Goal: Navigation & Orientation: Understand site structure

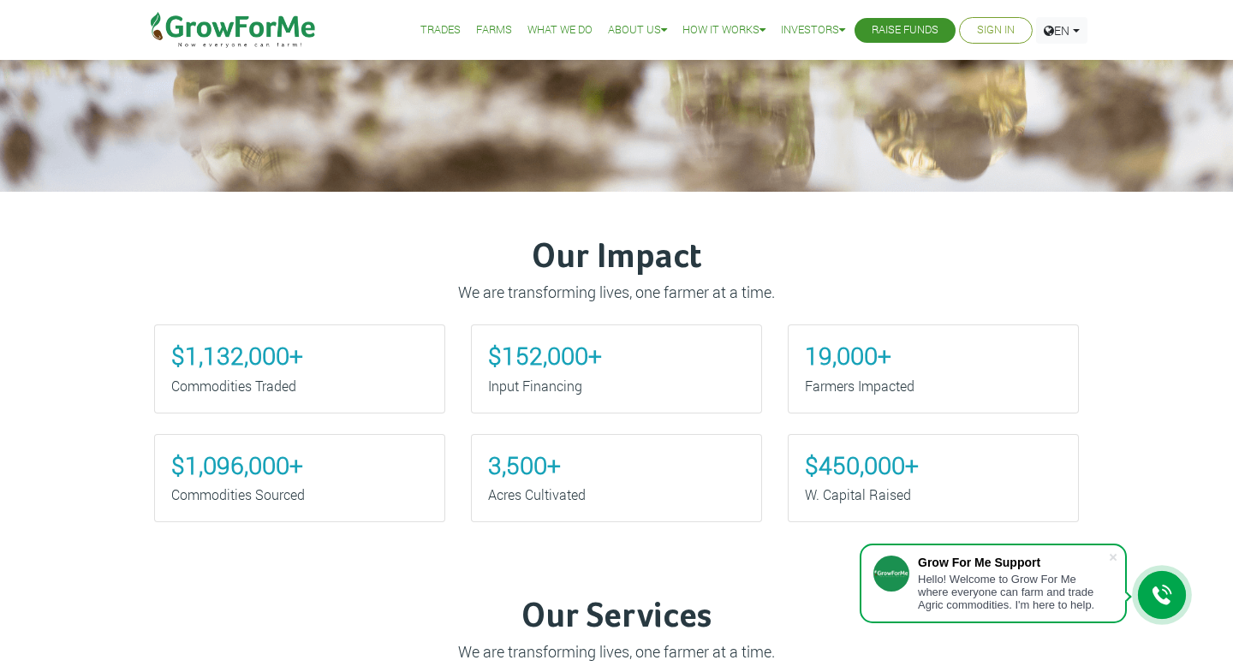
scroll to position [609, 0]
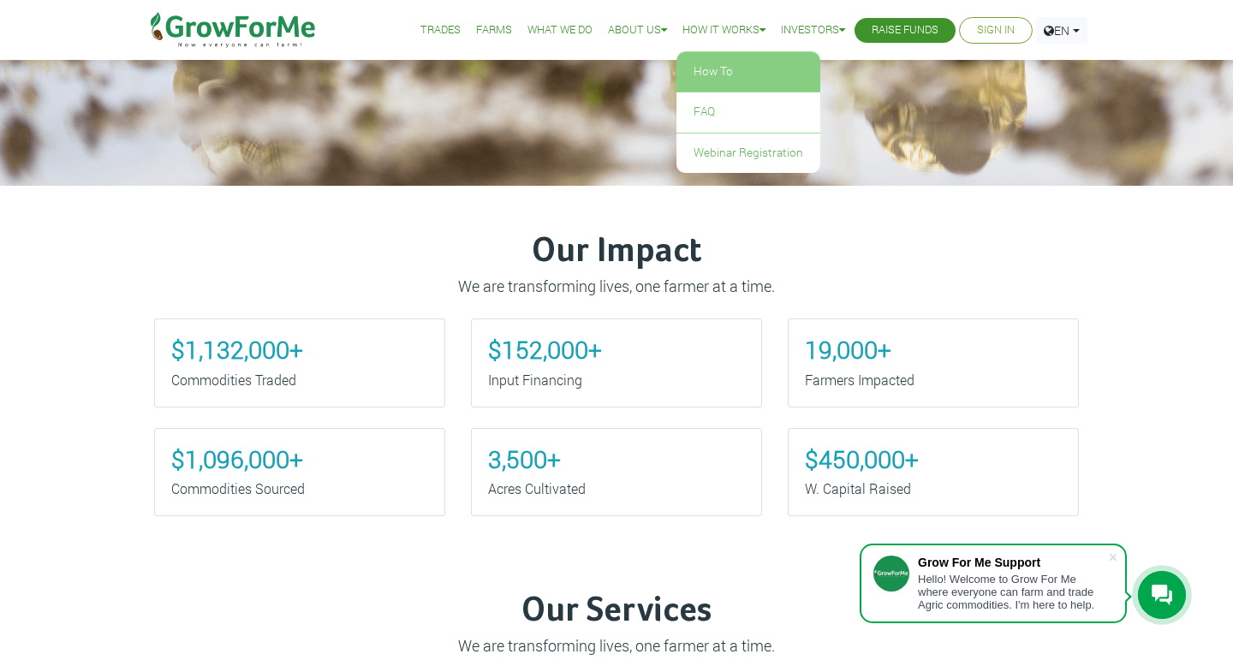
click at [694, 66] on link "How To" at bounding box center [748, 71] width 144 height 39
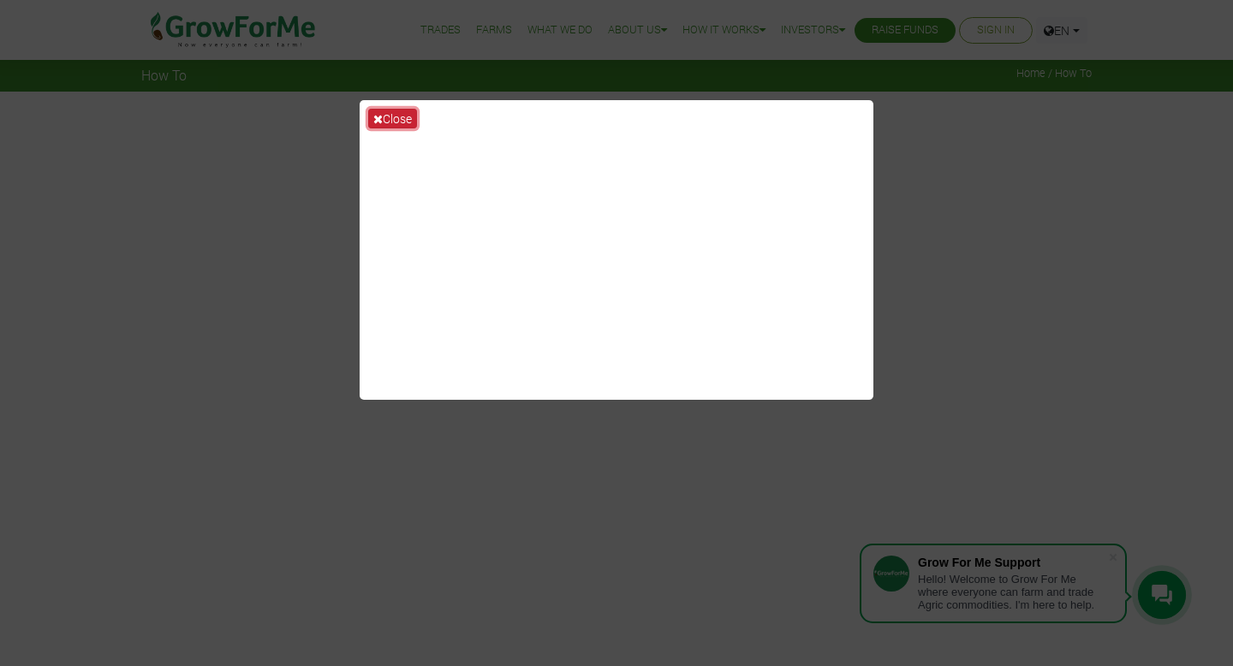
click at [401, 120] on button "Close" at bounding box center [392, 119] width 49 height 20
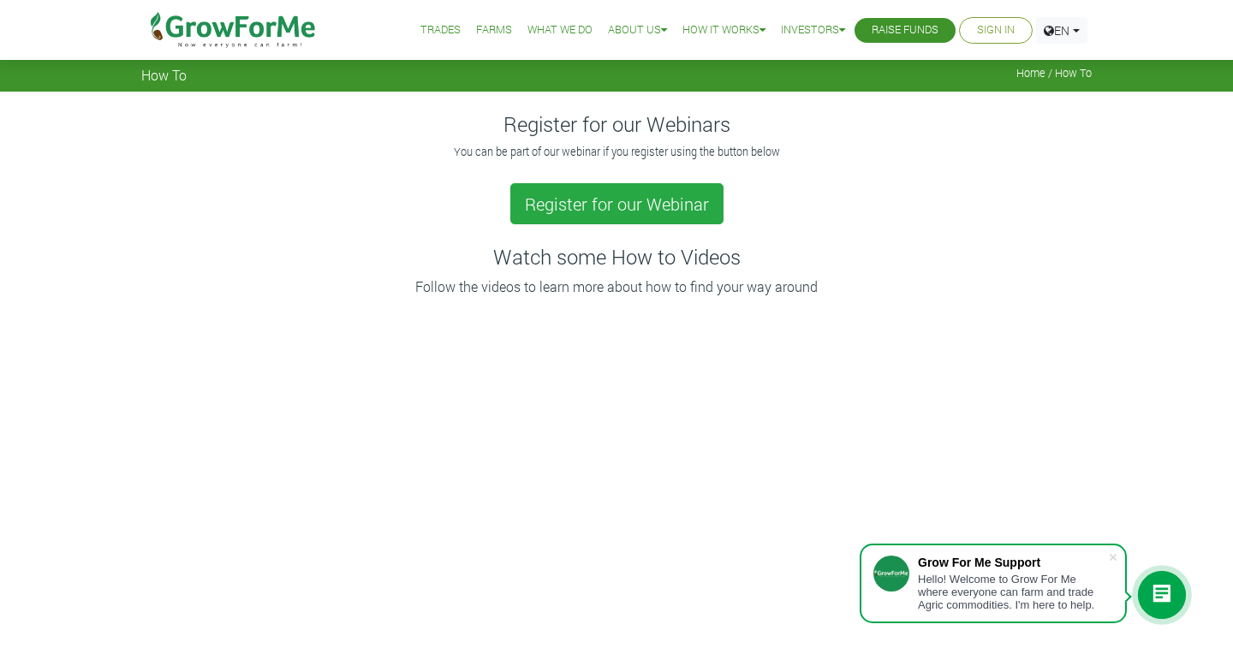
click at [527, 26] on link "What We Do" at bounding box center [559, 30] width 65 height 18
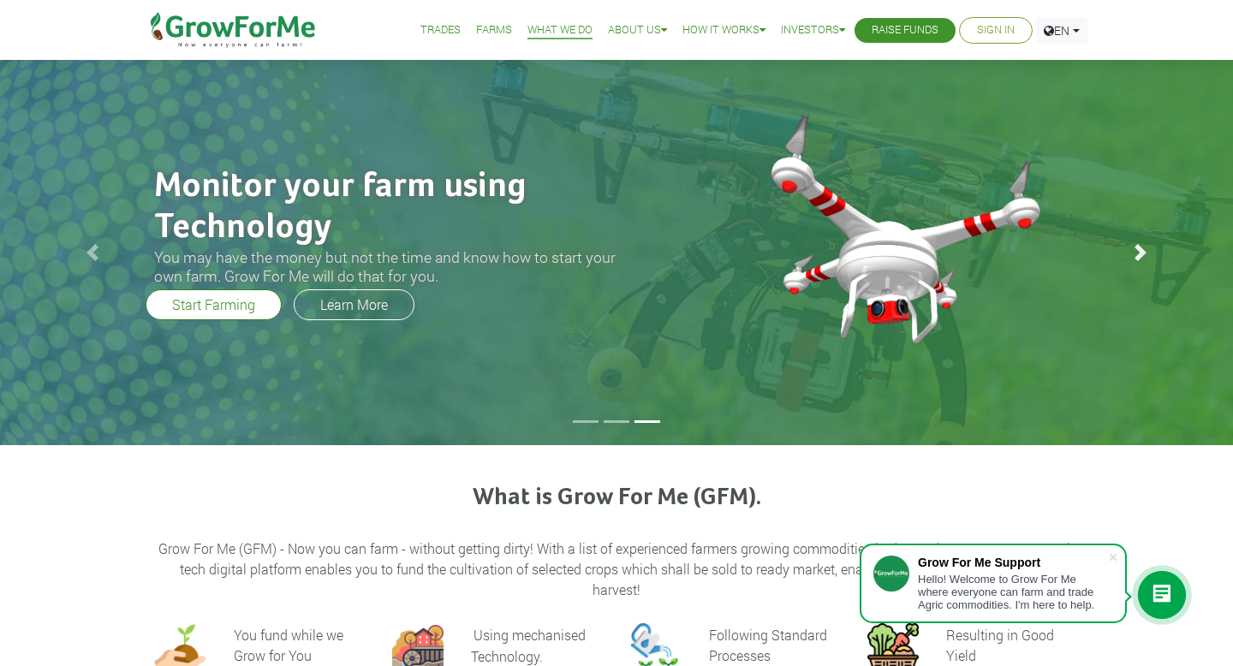
click at [1137, 252] on span at bounding box center [1140, 252] width 17 height 17
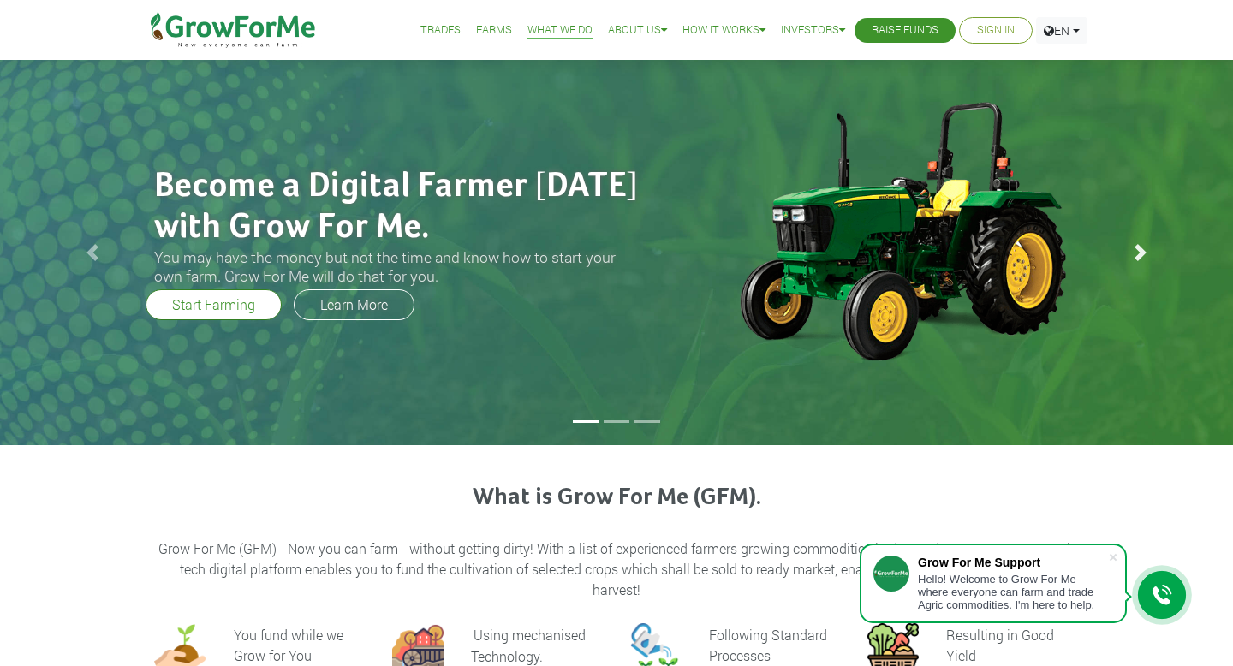
click at [1137, 252] on span at bounding box center [1140, 252] width 17 height 17
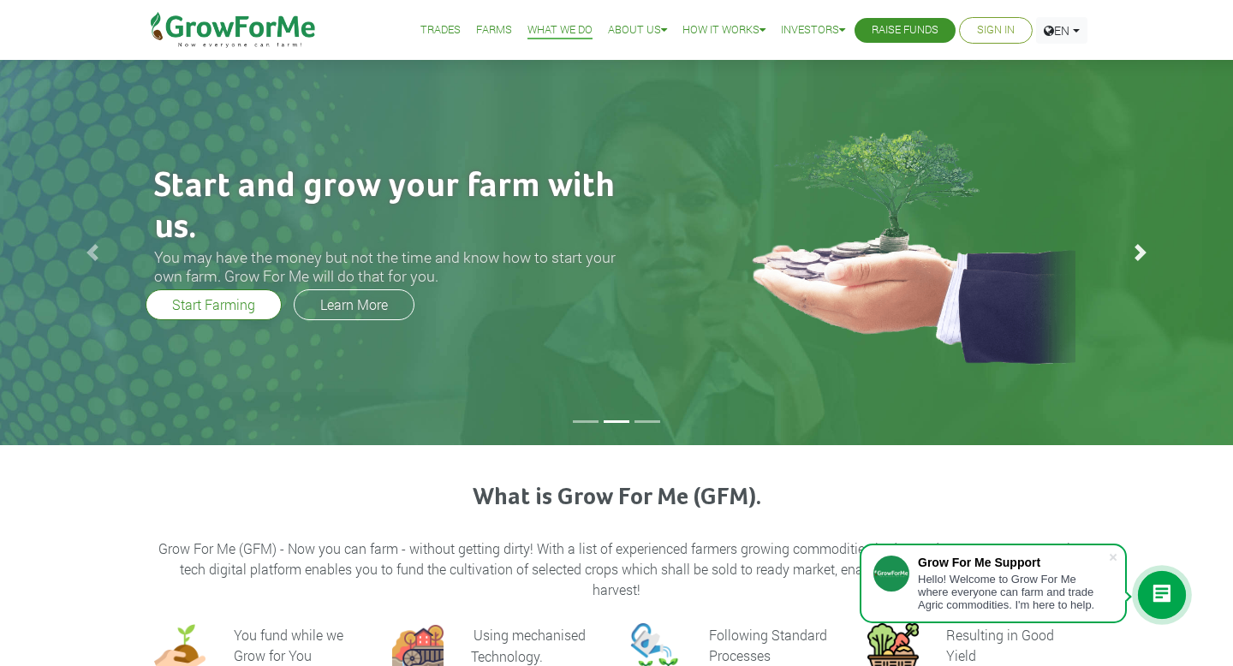
click at [1135, 252] on span at bounding box center [1140, 252] width 17 height 17
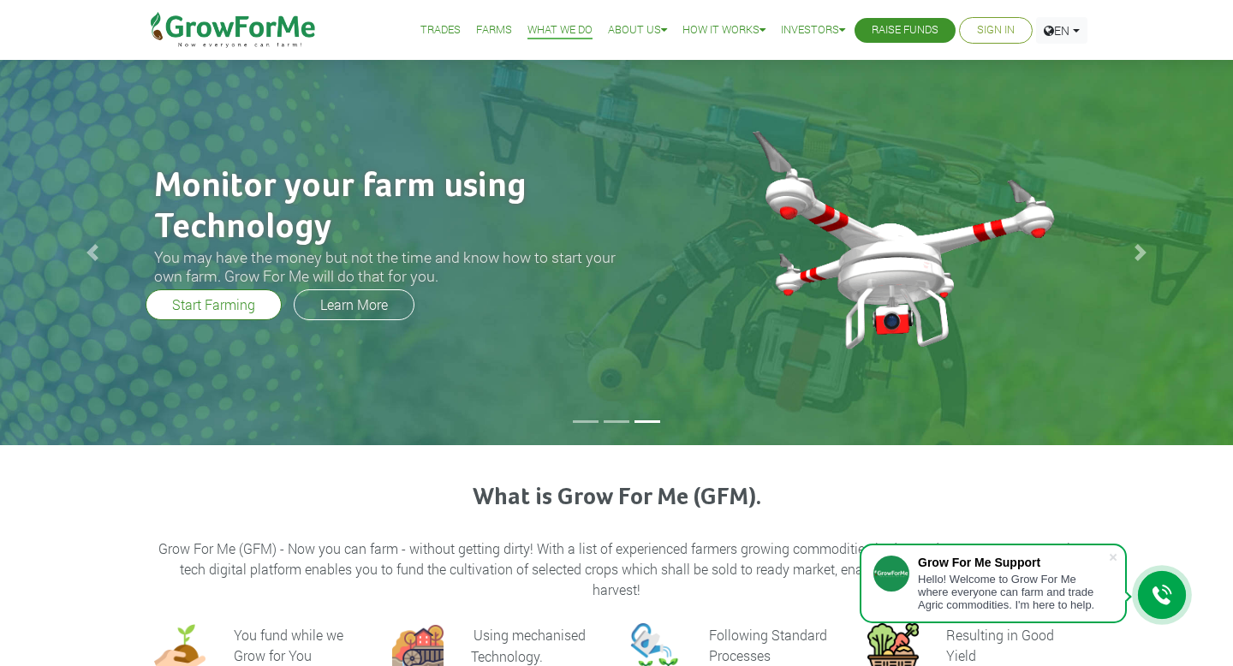
click at [478, 35] on link "Farms" at bounding box center [494, 30] width 36 height 18
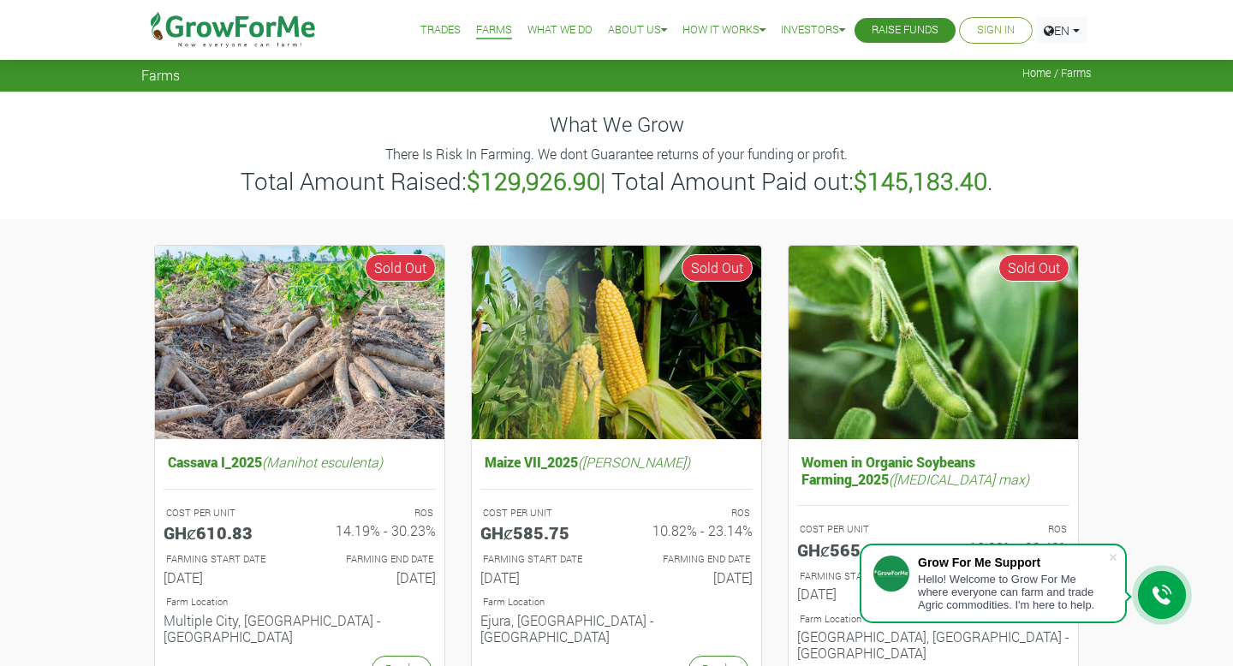
click at [420, 23] on link "Trades" at bounding box center [440, 30] width 40 height 18
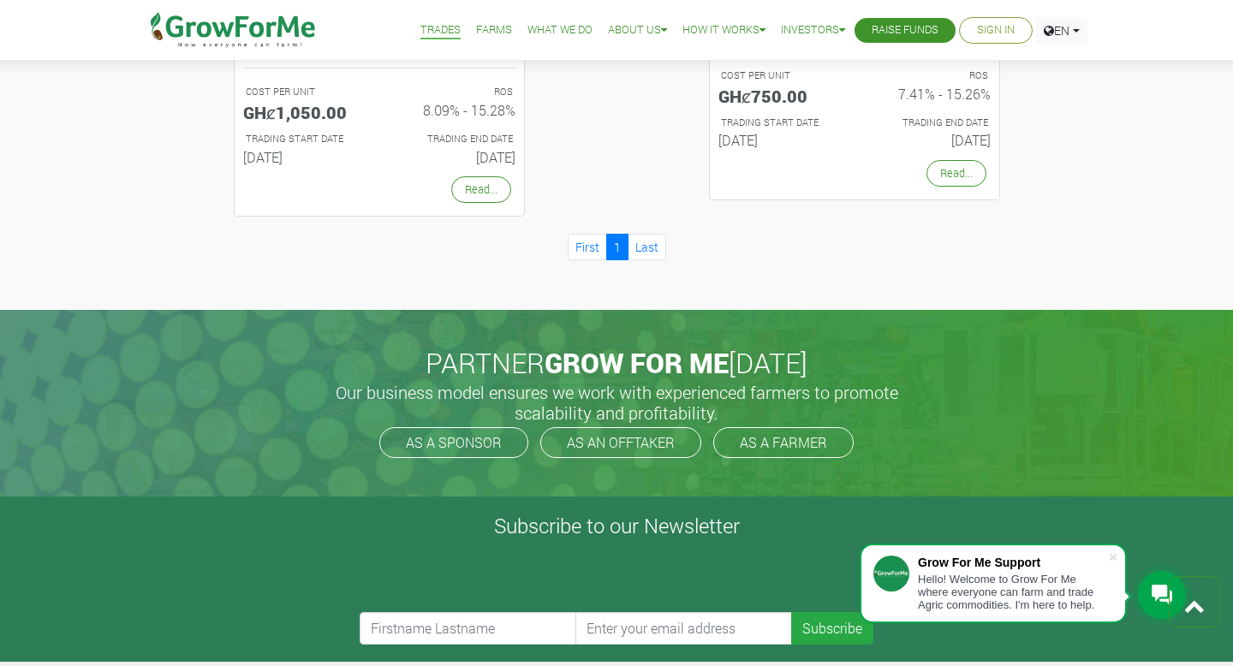
scroll to position [1833, 0]
